Goal: Find contact information: Find contact information

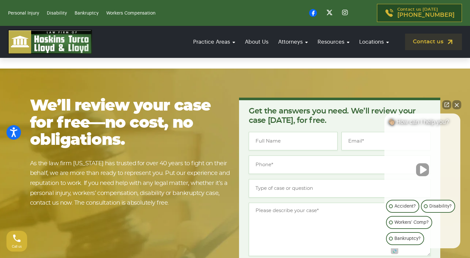
scroll to position [5590, 0]
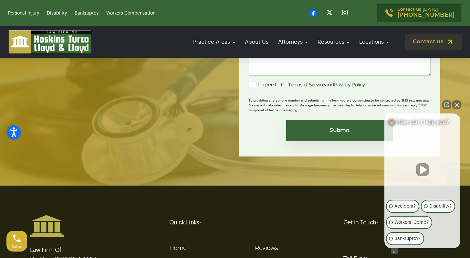
click at [455, 105] on button "Close Intaker Chat Widget" at bounding box center [456, 104] width 9 height 9
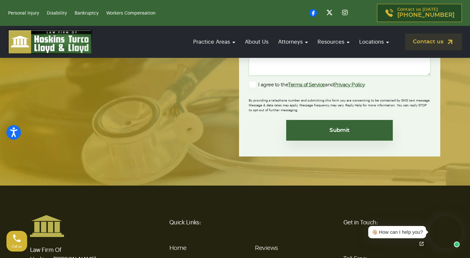
click at [261, 257] on link "Locations" at bounding box center [268, 261] width 26 height 6
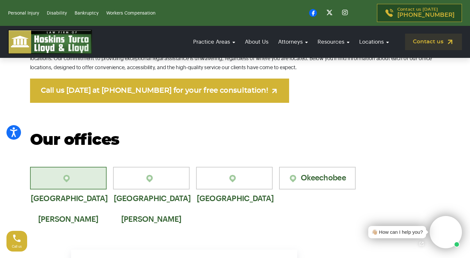
scroll to position [345, 0]
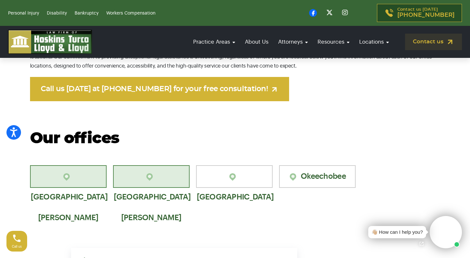
click at [160, 177] on link "[GEOGRAPHIC_DATA][PERSON_NAME]" at bounding box center [151, 176] width 76 height 23
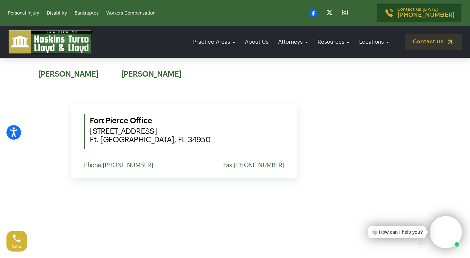
scroll to position [489, 0]
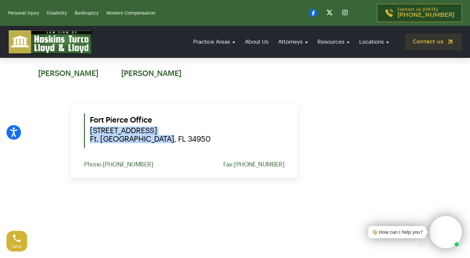
drag, startPoint x: 158, startPoint y: 140, endPoint x: 78, endPoint y: 129, distance: 80.2
click at [78, 129] on div "[GEOGRAPHIC_DATA][PERSON_NAME] [STREET_ADDRESS] [GEOGRAPHIC_DATA], FL 34950 Pho…" at bounding box center [184, 141] width 226 height 74
copy span "[STREET_ADDRESS] [GEOGRAPHIC_DATA], FL 34950"
